Goal: Task Accomplishment & Management: Use online tool/utility

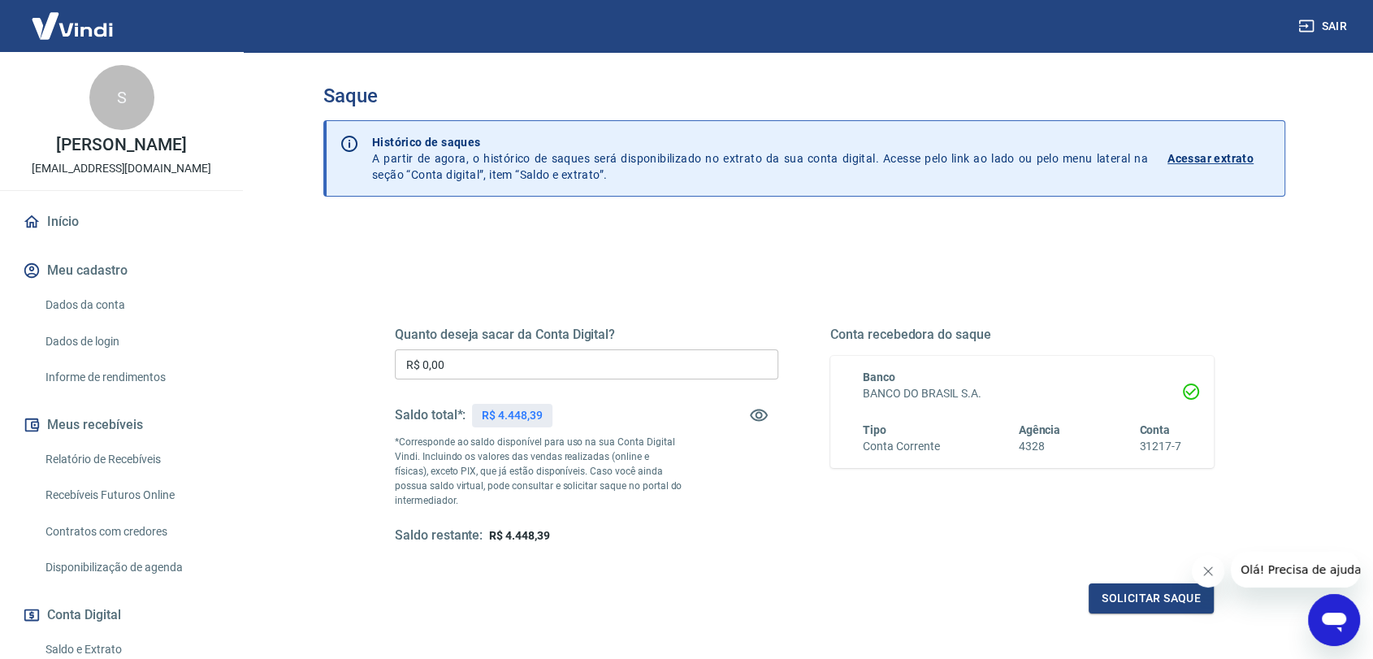
click at [615, 370] on input "R$ 0,00" at bounding box center [587, 364] width 384 height 30
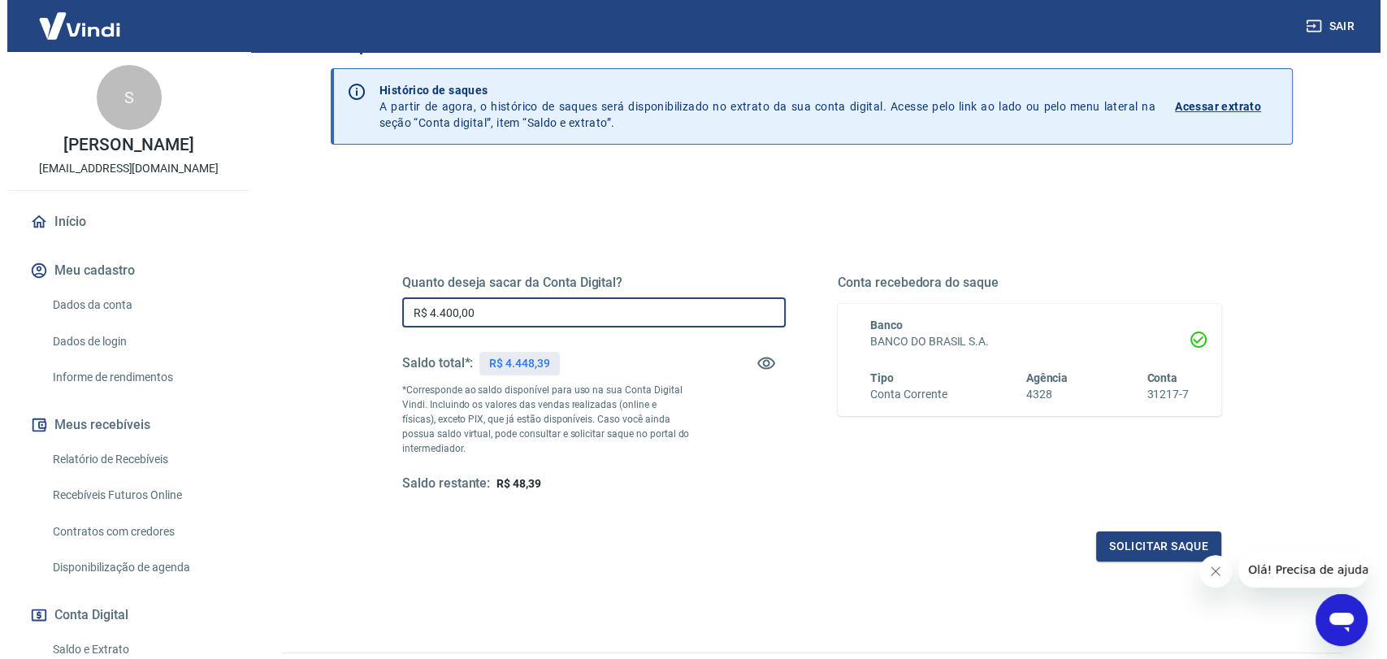
scroll to position [144, 0]
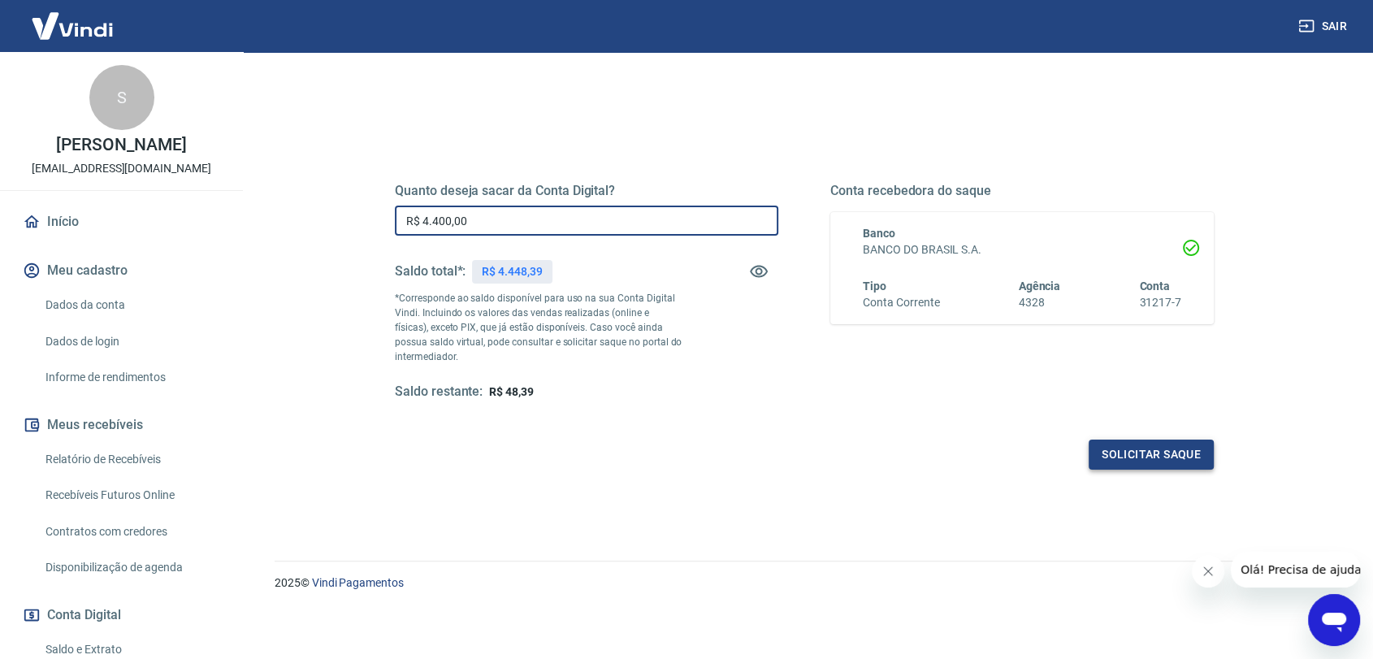
type input "R$ 4.400,00"
click at [1174, 453] on button "Solicitar saque" at bounding box center [1151, 455] width 125 height 30
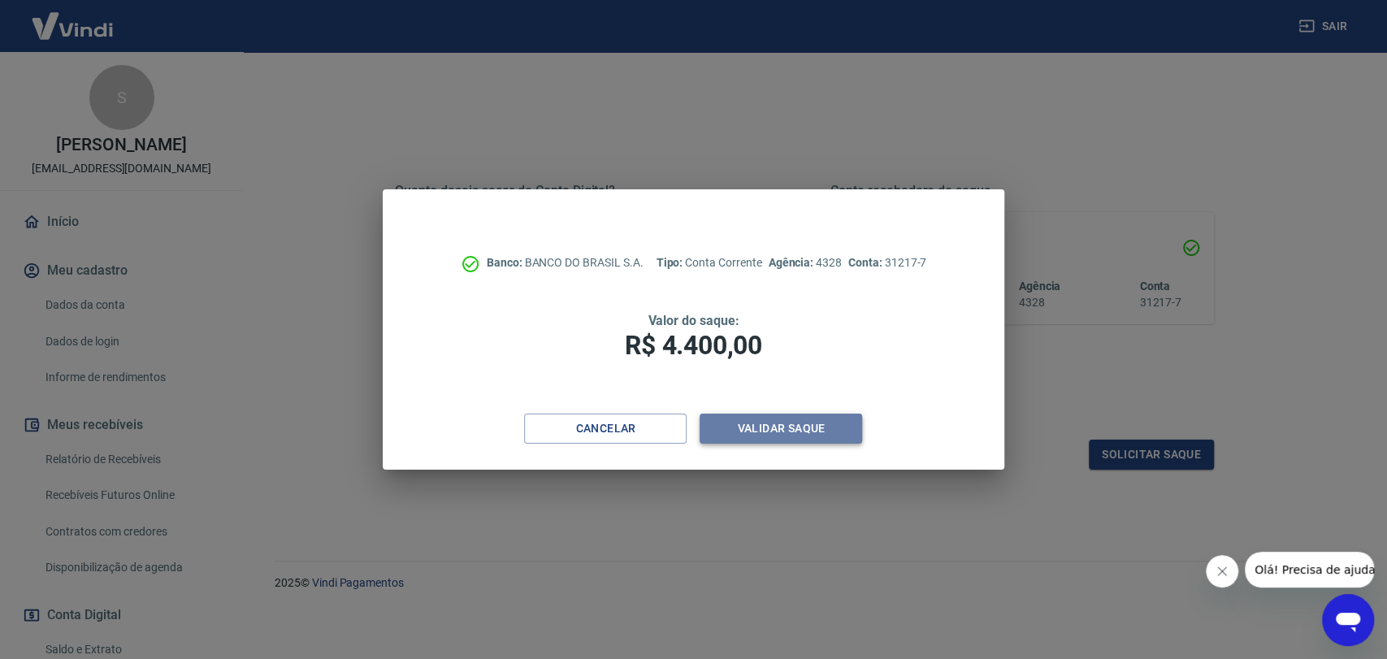
click at [800, 427] on button "Validar saque" at bounding box center [781, 429] width 163 height 30
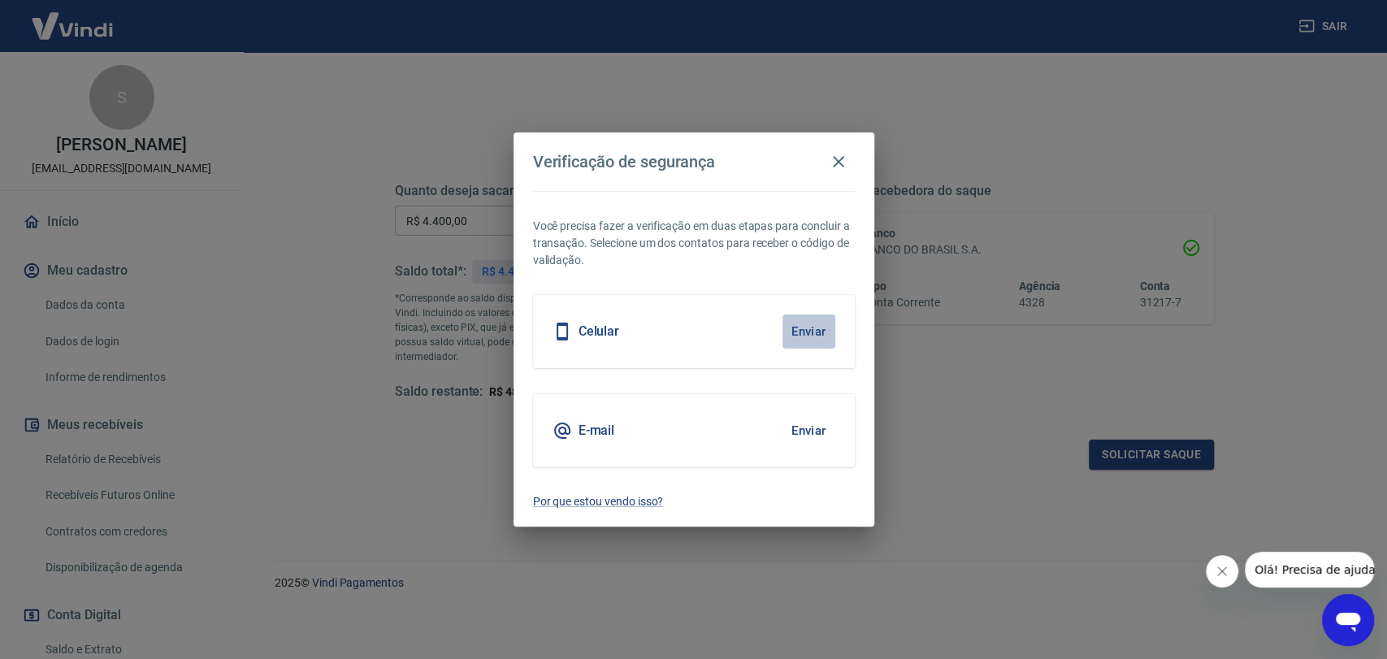
click at [819, 331] on button "Enviar" at bounding box center [809, 331] width 53 height 34
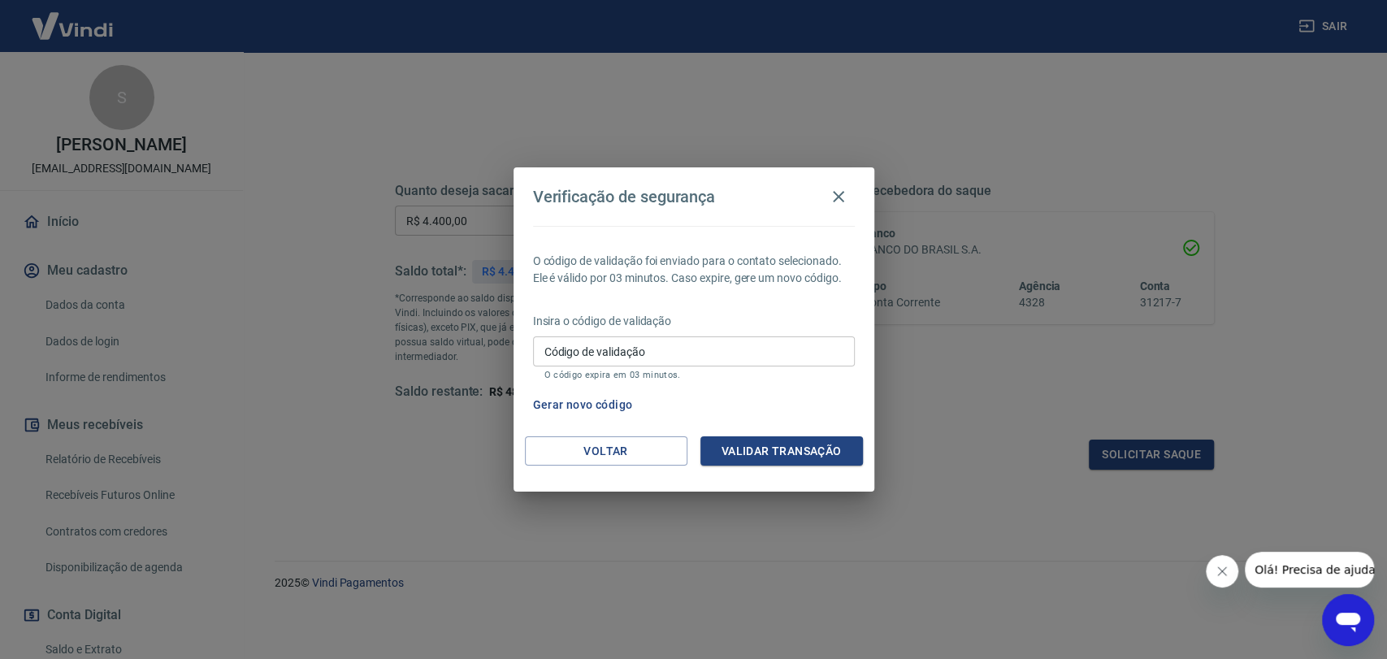
click at [671, 353] on input "Código de validação" at bounding box center [694, 351] width 322 height 30
click at [592, 450] on button "Voltar" at bounding box center [606, 451] width 163 height 30
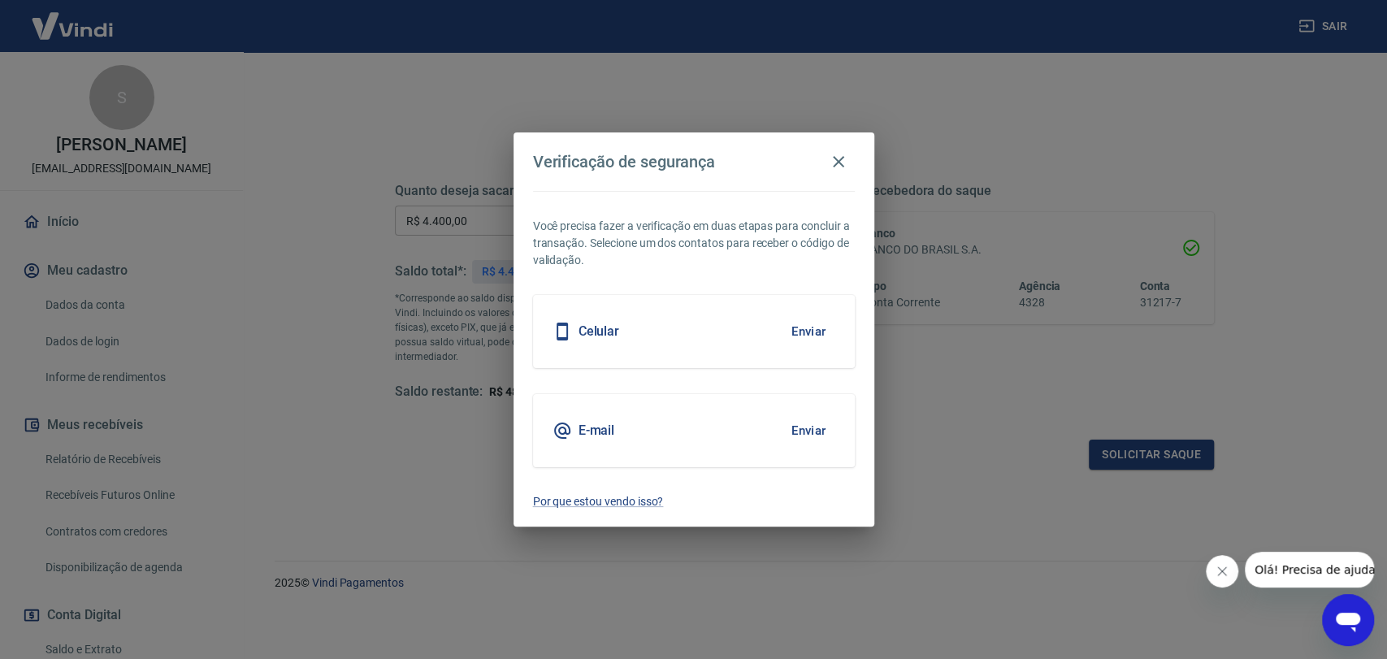
click at [805, 333] on button "Enviar" at bounding box center [809, 331] width 53 height 34
click at [839, 161] on icon "button" at bounding box center [838, 161] width 11 height 11
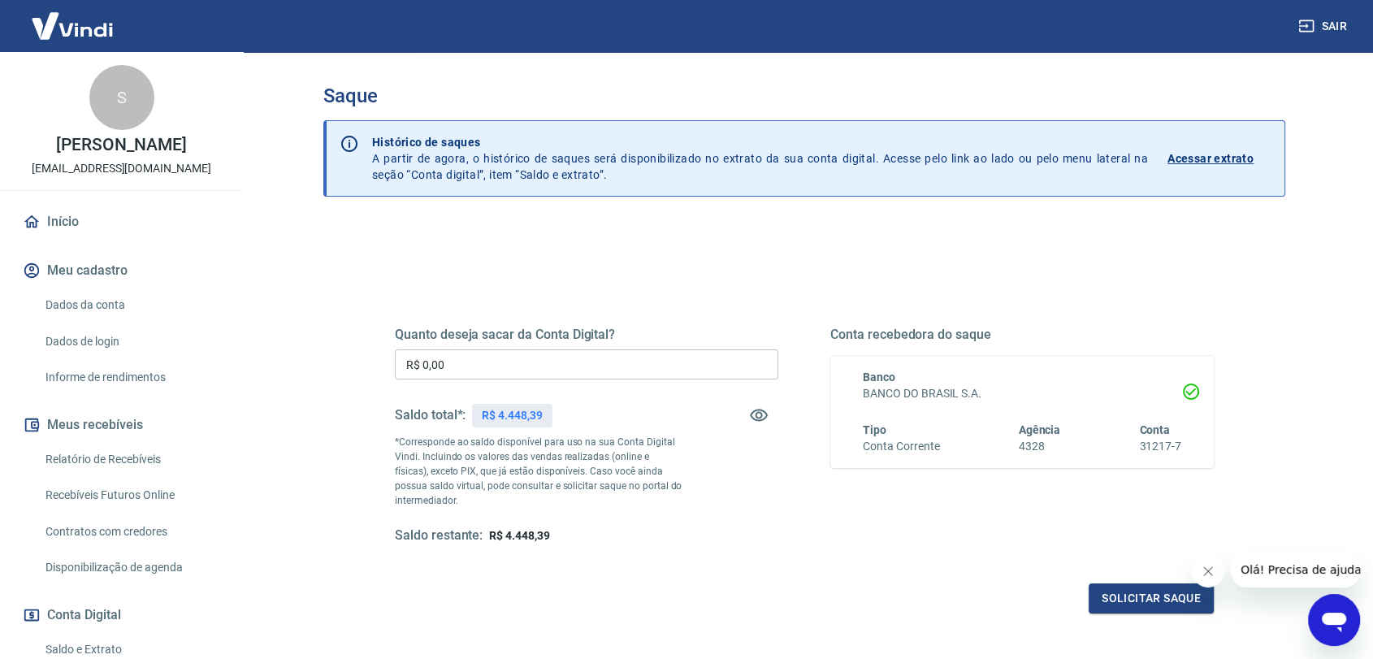
click at [559, 366] on input "R$ 0,00" at bounding box center [587, 364] width 384 height 30
type input "R$ 4.400,00"
click at [1154, 594] on button "Solicitar saque" at bounding box center [1151, 598] width 125 height 30
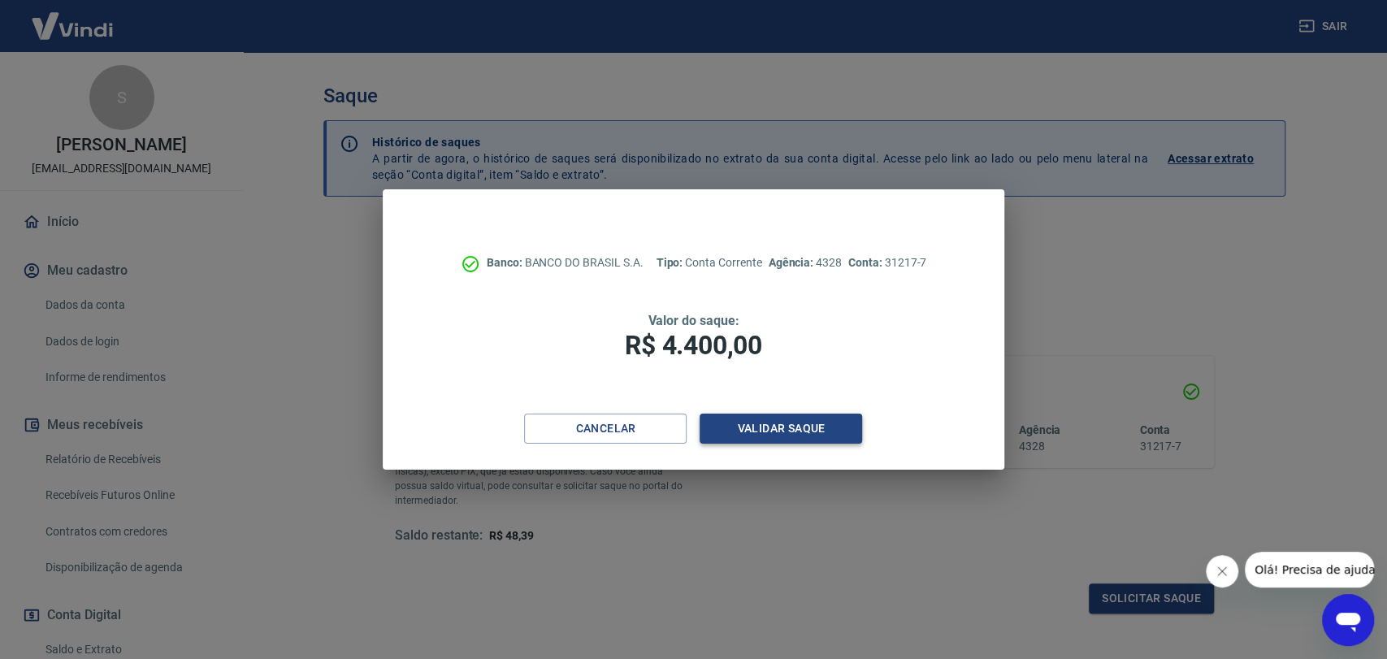
click at [768, 431] on button "Validar saque" at bounding box center [781, 429] width 163 height 30
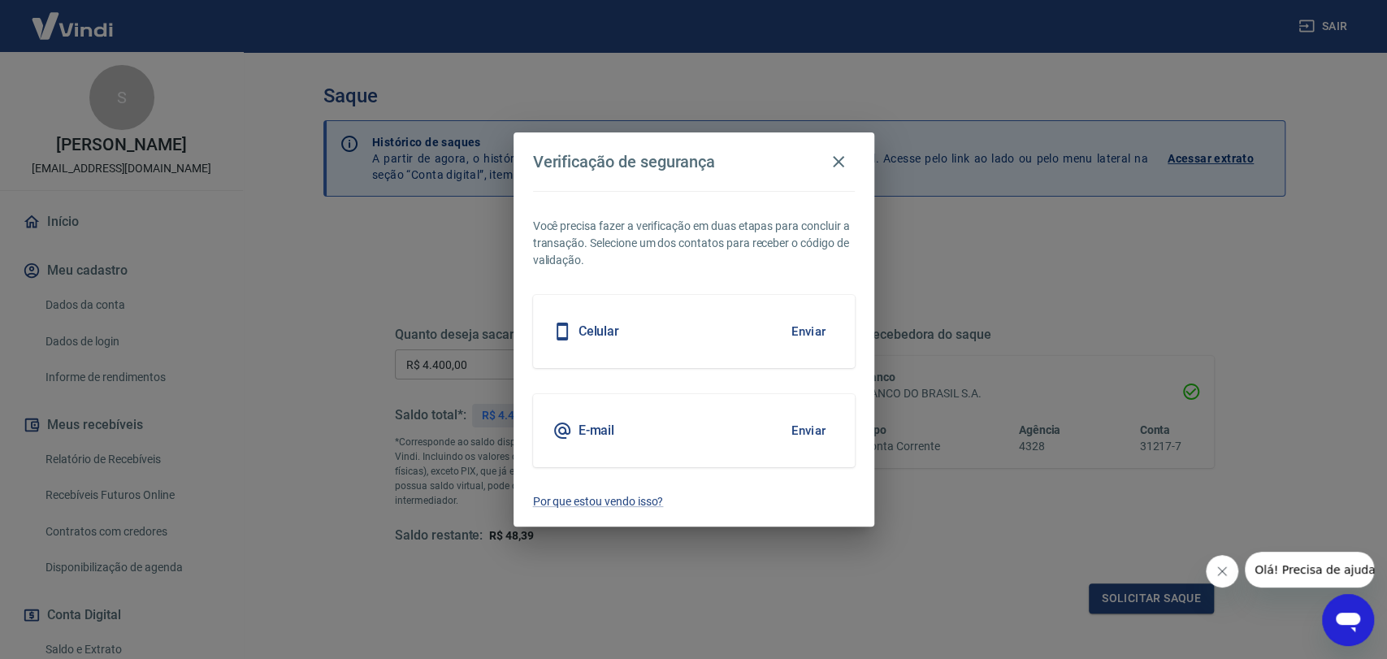
click at [815, 322] on button "Enviar" at bounding box center [809, 331] width 53 height 34
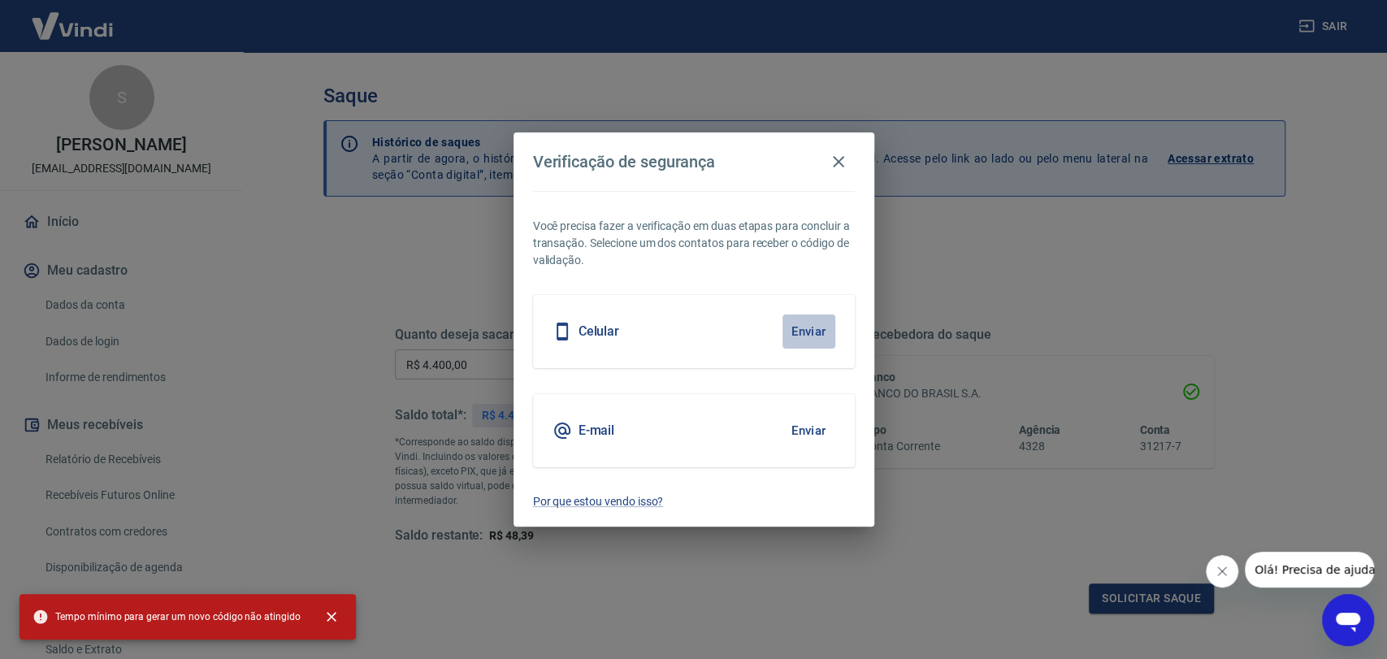
click at [817, 326] on button "Enviar" at bounding box center [809, 331] width 53 height 34
click at [856, 161] on h2 "Verificação de segurança" at bounding box center [694, 161] width 361 height 59
